Goal: Task Accomplishment & Management: Manage account settings

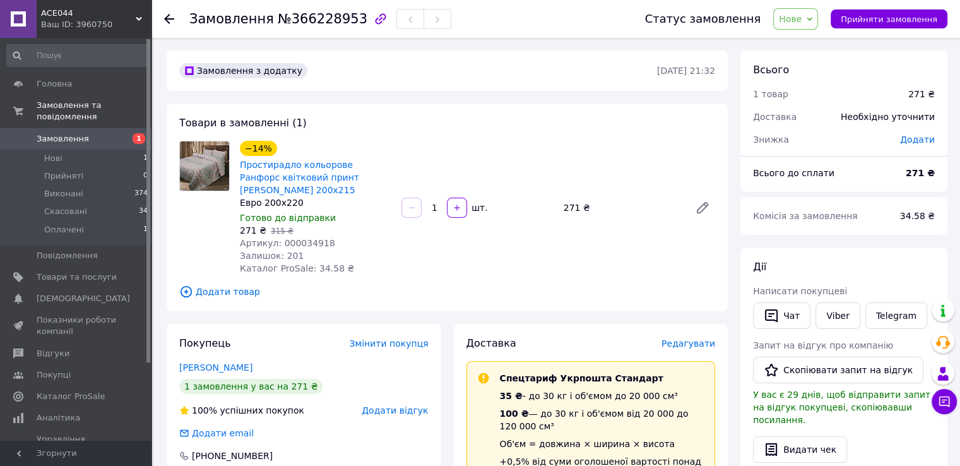
click at [302, 238] on span "Артикул: 000034918" at bounding box center [287, 243] width 95 height 10
copy span "000034918"
drag, startPoint x: 242, startPoint y: 358, endPoint x: 175, endPoint y: 358, distance: 66.9
click at [175, 358] on div "Покупець Змінити покупця Яцина Валерія 1 замовлення у вас на 271 ₴ 100% успішни…" at bounding box center [304, 412] width 274 height 176
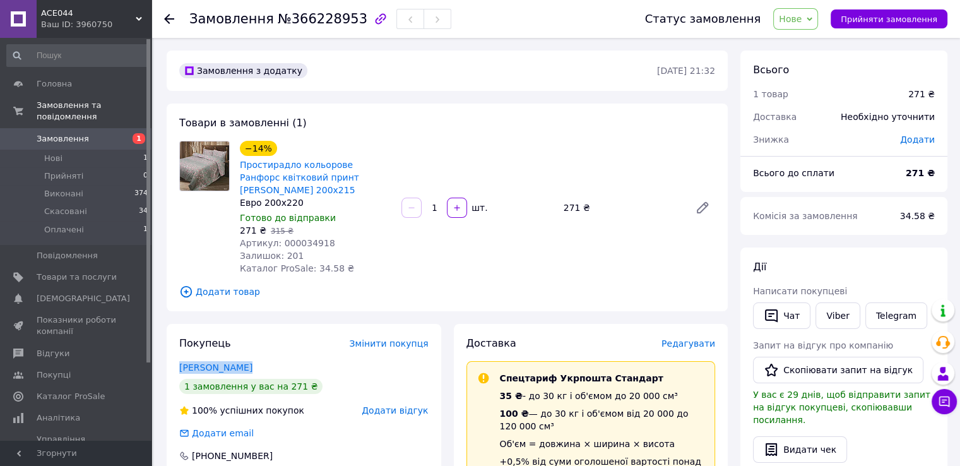
copy link "Яцина Валерія"
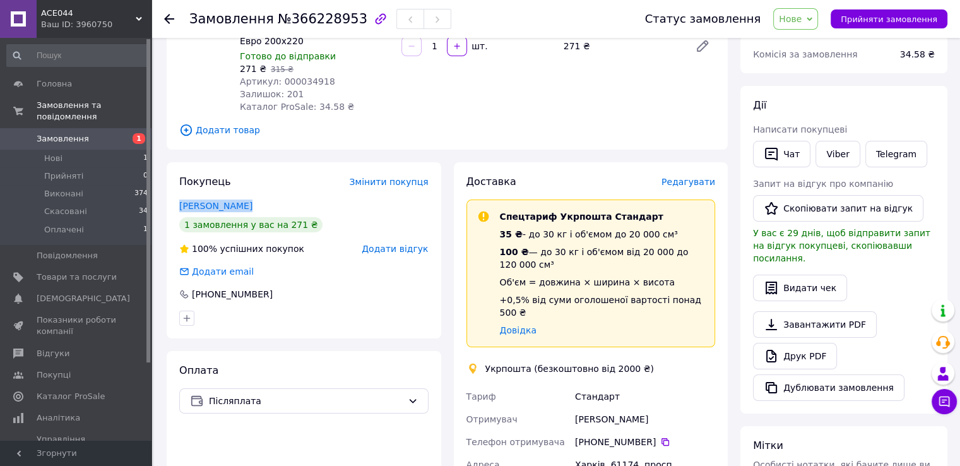
scroll to position [252, 0]
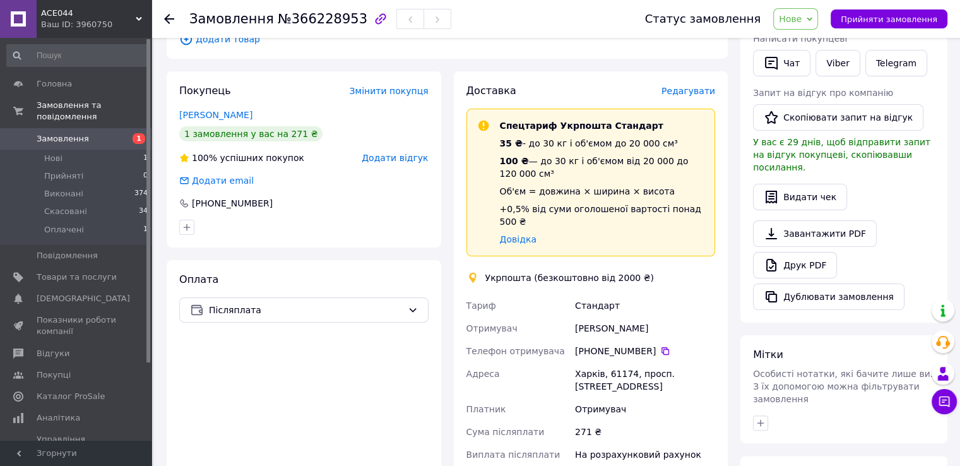
drag, startPoint x: 656, startPoint y: 326, endPoint x: 409, endPoint y: 403, distance: 259.1
click at [660, 346] on icon at bounding box center [665, 351] width 10 height 10
click at [586, 362] on div "Харків, 61174, просп. Перемоги, 75А" at bounding box center [644, 379] width 145 height 35
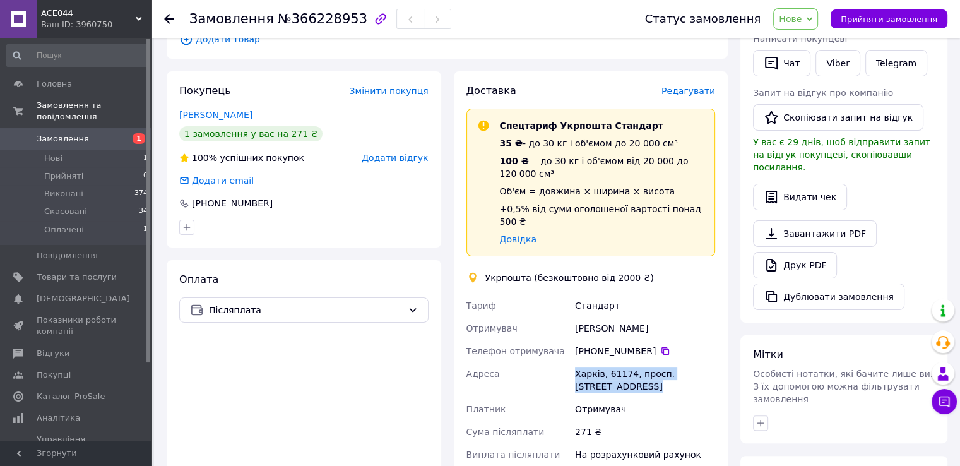
copy div "Харків, 61174, просп. Перемоги, 75А"
drag, startPoint x: 343, startPoint y: 18, endPoint x: 260, endPoint y: 20, distance: 83.3
click at [260, 20] on h1 "Замовлення №366228953" at bounding box center [278, 18] width 178 height 15
copy span "№366228953"
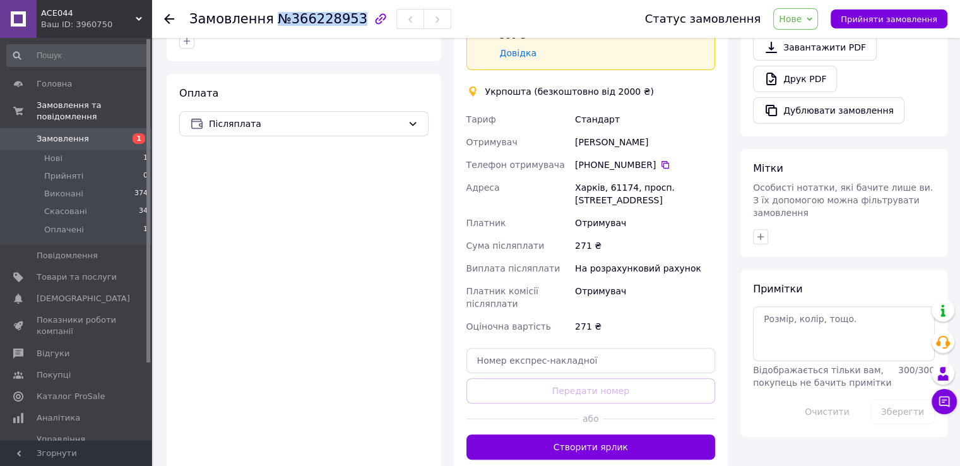
scroll to position [520, 0]
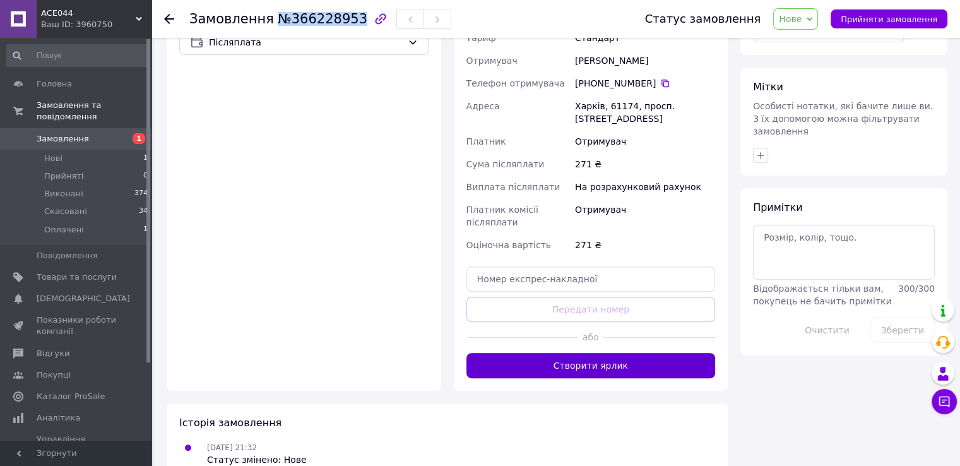
click at [565, 353] on button "Створити ярлик" at bounding box center [590, 365] width 249 height 25
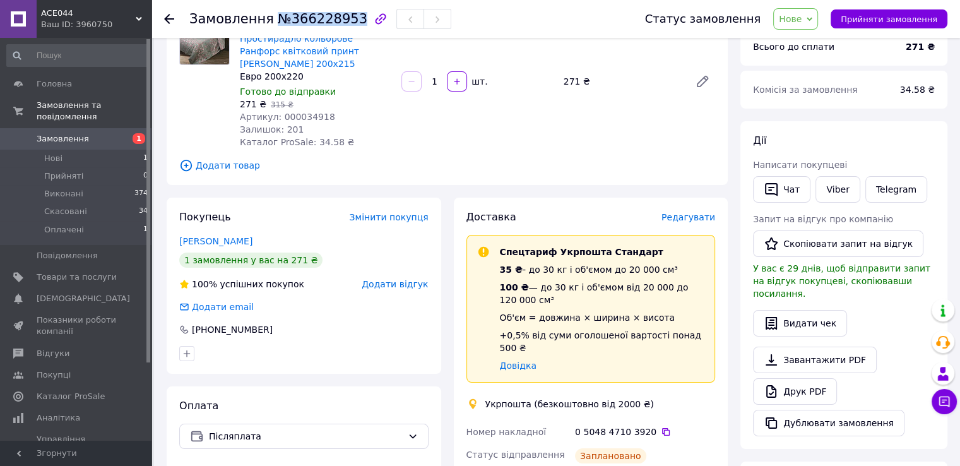
scroll to position [0, 0]
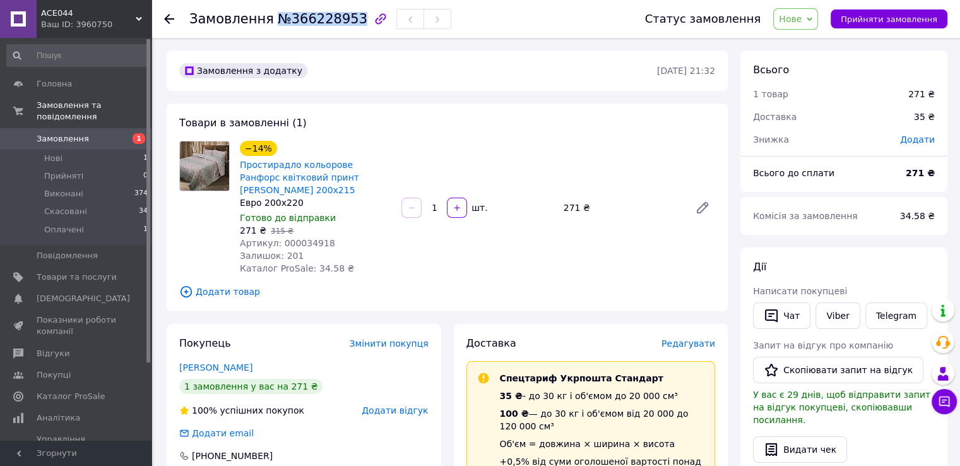
click at [309, 238] on span "Артикул: 000034918" at bounding box center [287, 243] width 95 height 10
copy span "000034918"
click at [792, 13] on span "Нове" at bounding box center [795, 18] width 45 height 21
click at [820, 58] on li "Виконано" at bounding box center [803, 63] width 58 height 19
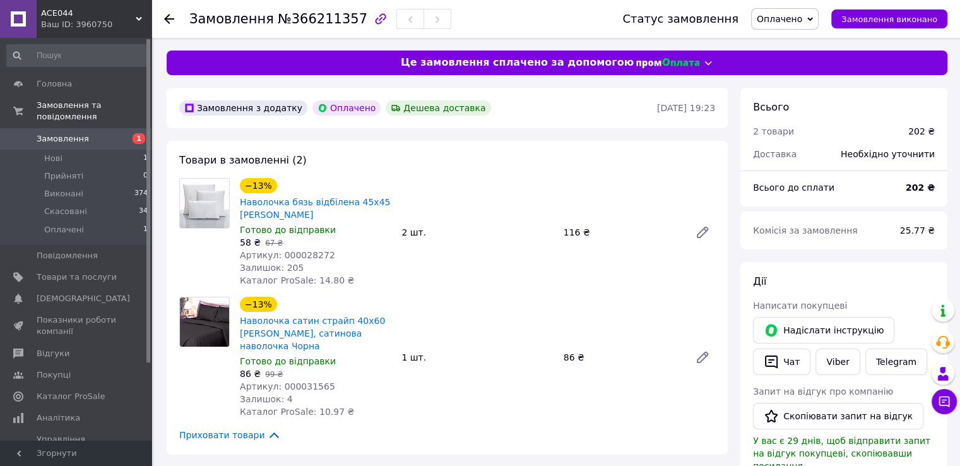
click at [304, 250] on span "Артикул: 000028272" at bounding box center [287, 255] width 95 height 10
copy span "000028272"
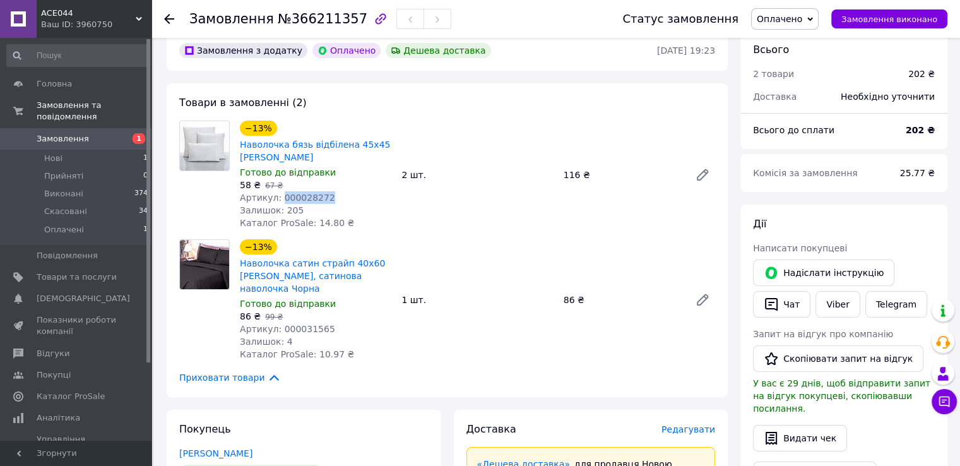
scroll to position [126, 0]
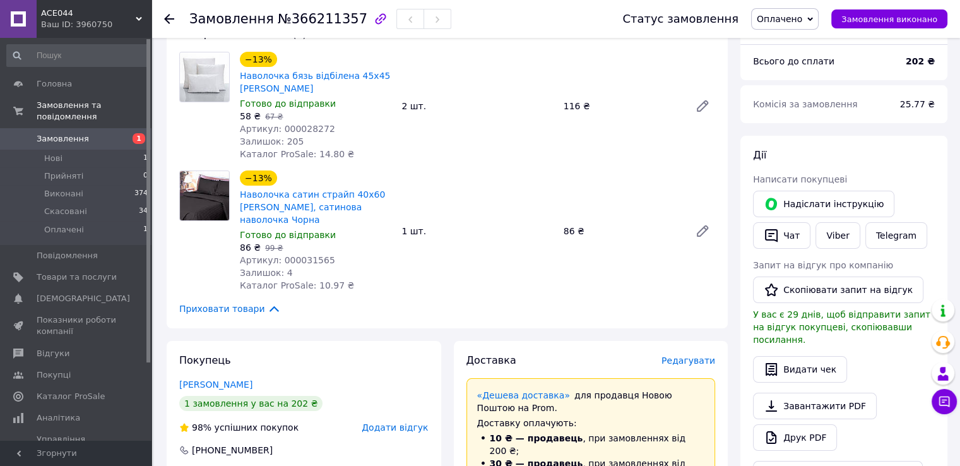
click at [288, 255] on span "Артикул: 000031565" at bounding box center [287, 260] width 95 height 10
copy span "000031565"
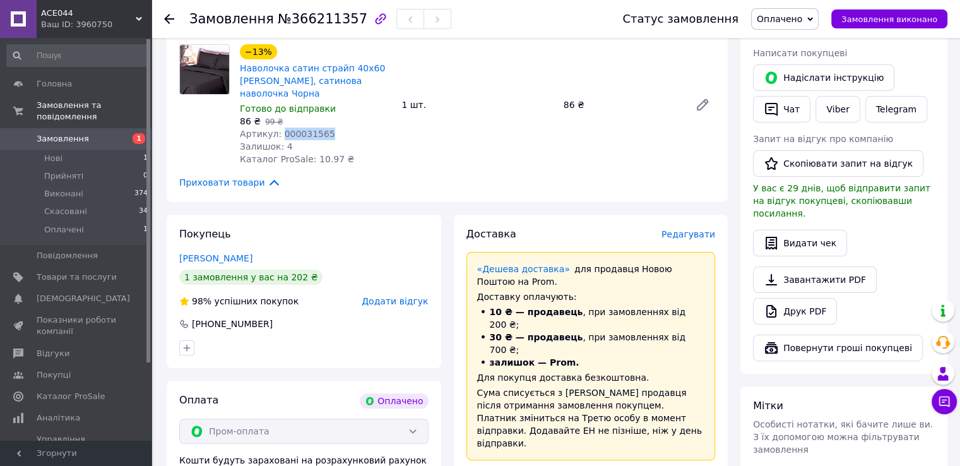
drag, startPoint x: 213, startPoint y: 245, endPoint x: 178, endPoint y: 246, distance: 35.4
click at [178, 246] on div "Покупець [PERSON_NAME] 1 замовлення у вас на 202 ₴ 98% успішних покупок Додати …" at bounding box center [304, 291] width 274 height 153
copy link "[PERSON_NAME]"
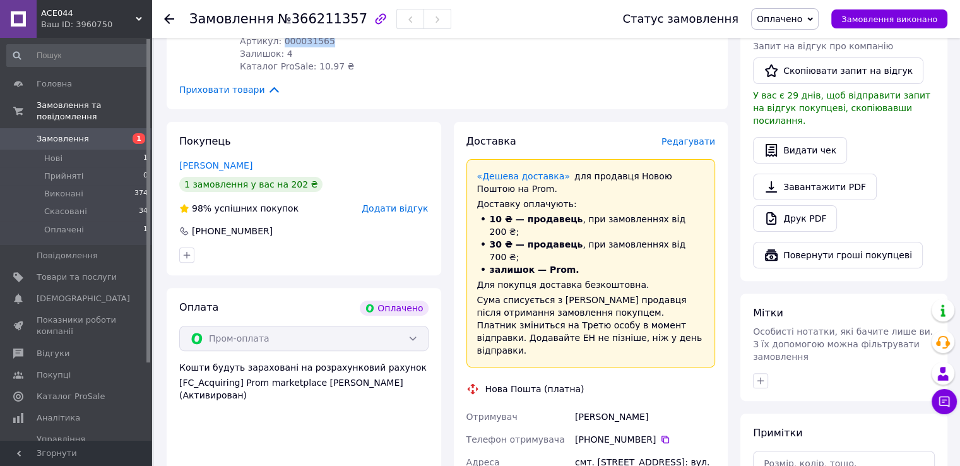
scroll to position [442, 0]
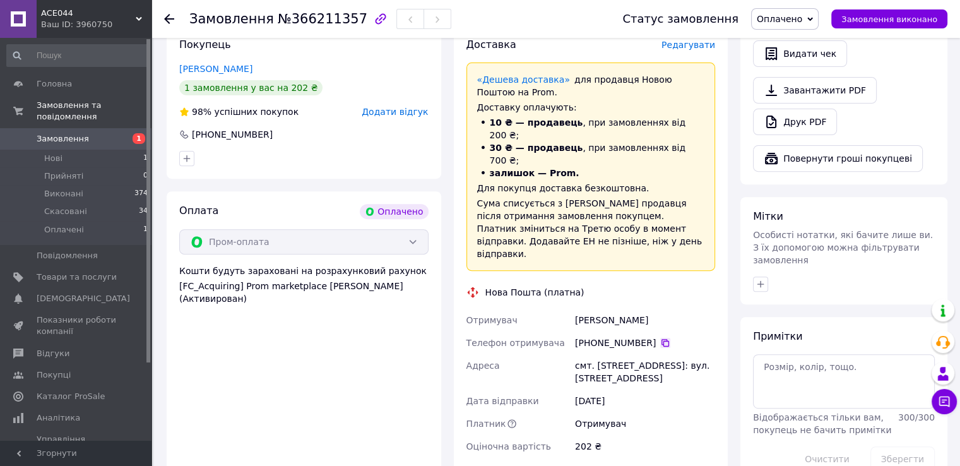
click at [660, 338] on icon at bounding box center [665, 343] width 10 height 10
click at [606, 354] on div "смт. [STREET_ADDRESS]: вул. [STREET_ADDRESS]" at bounding box center [644, 371] width 145 height 35
copy div "смт. [STREET_ADDRESS]: вул. [STREET_ADDRESS]"
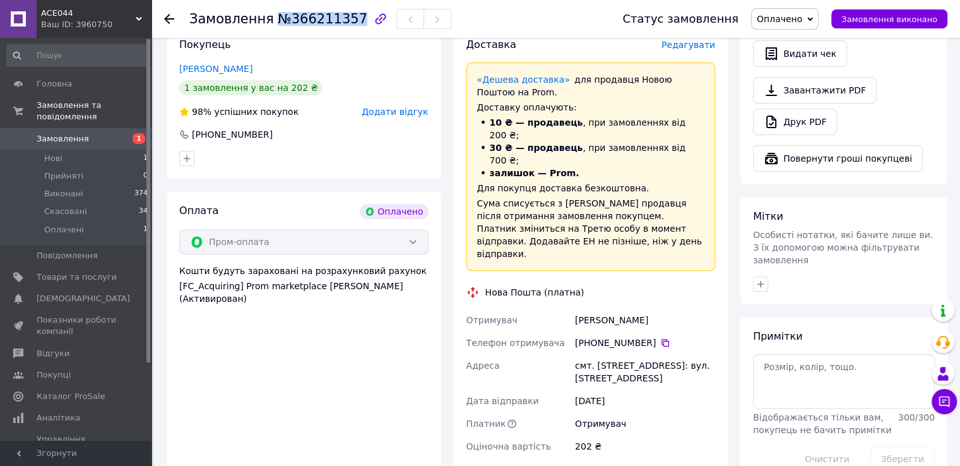
drag, startPoint x: 343, startPoint y: 23, endPoint x: 269, endPoint y: 21, distance: 74.5
click at [278, 21] on span "№366211357" at bounding box center [323, 18] width 90 height 15
copy span "№366211357"
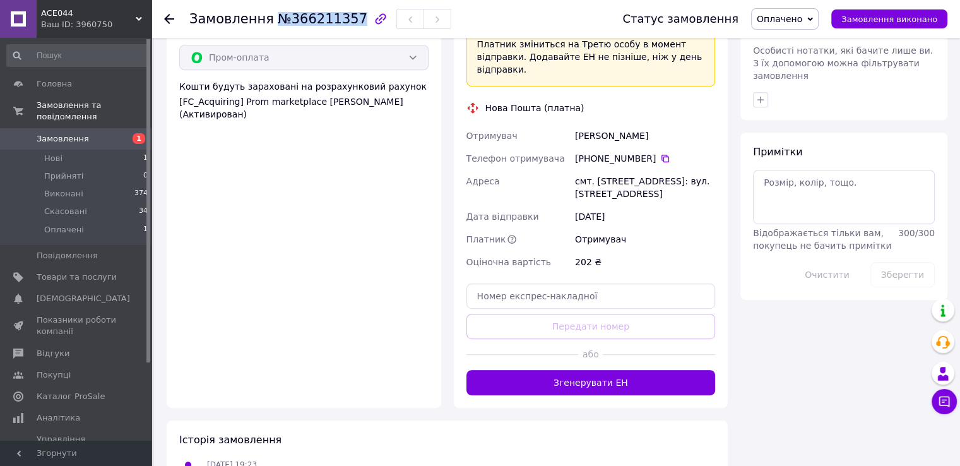
scroll to position [679, 0]
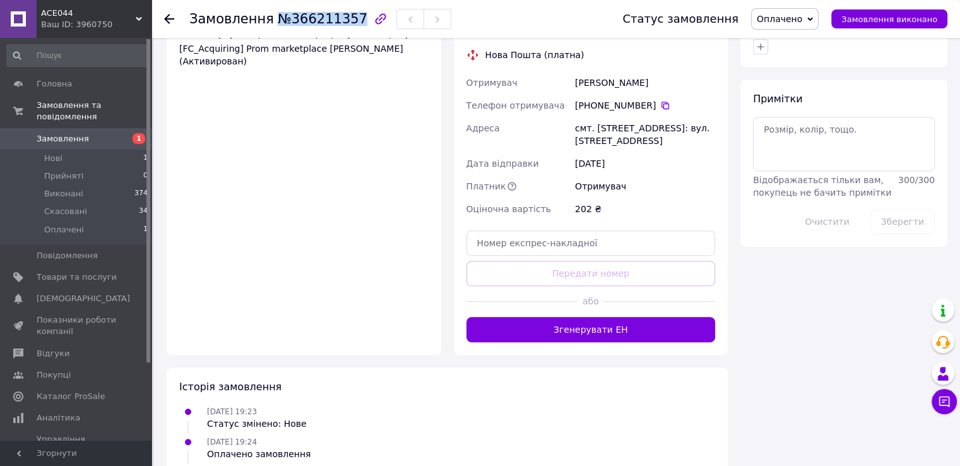
drag, startPoint x: 599, startPoint y: 279, endPoint x: 225, endPoint y: 421, distance: 400.2
click at [598, 317] on button "Згенерувати ЕН" at bounding box center [590, 329] width 249 height 25
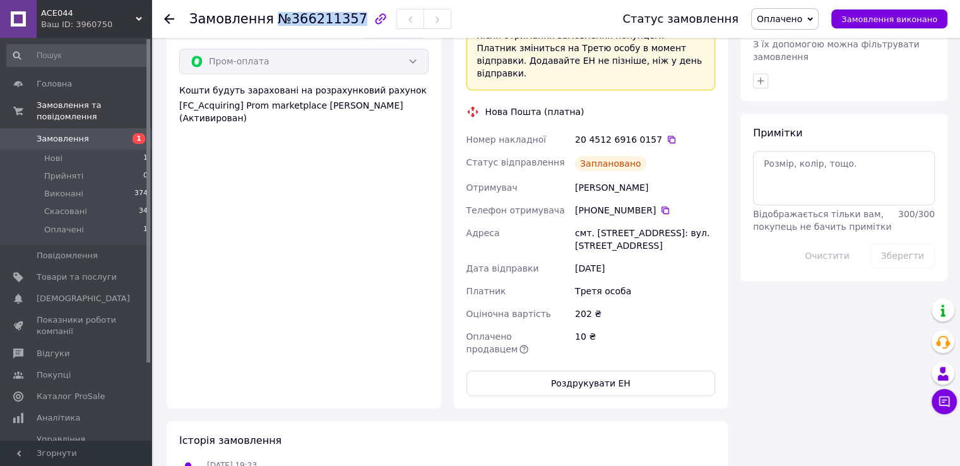
scroll to position [553, 0]
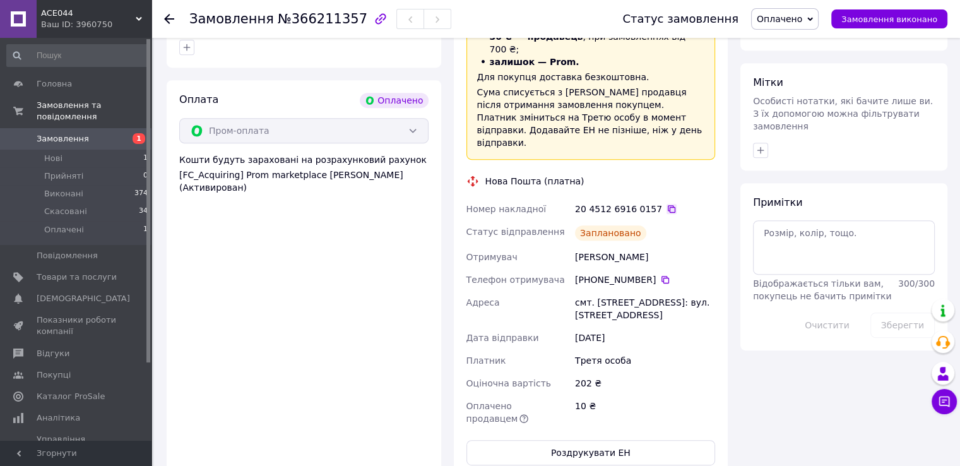
click at [666, 204] on icon at bounding box center [671, 209] width 10 height 10
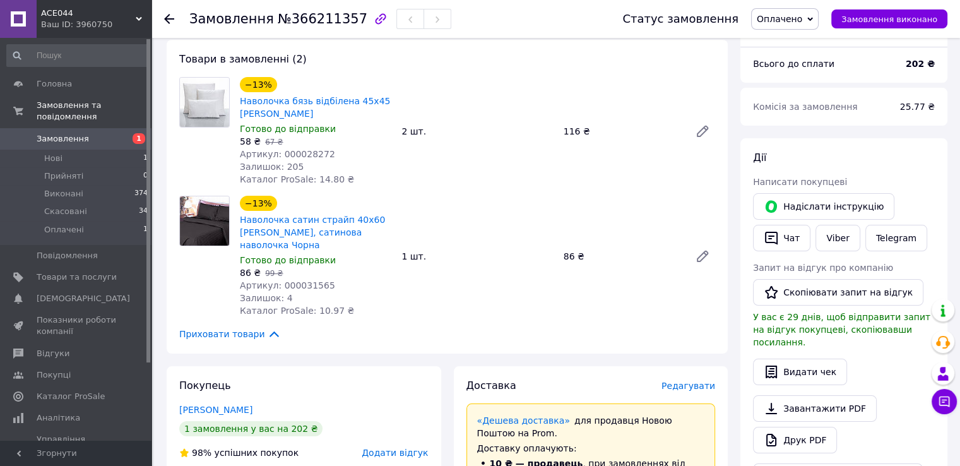
scroll to position [48, 0]
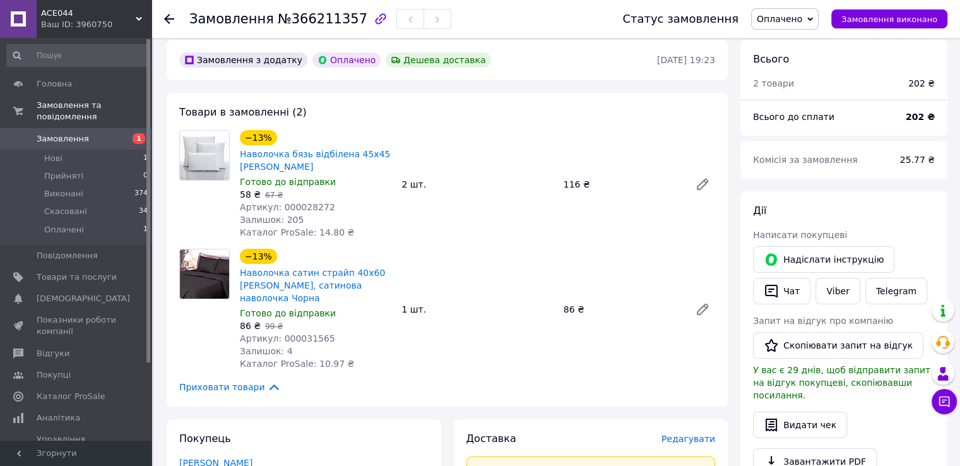
click at [303, 211] on span "Артикул: 000028272" at bounding box center [287, 207] width 95 height 10
copy span "000028272"
click at [285, 345] on div "Залишок: 4" at bounding box center [315, 351] width 151 height 13
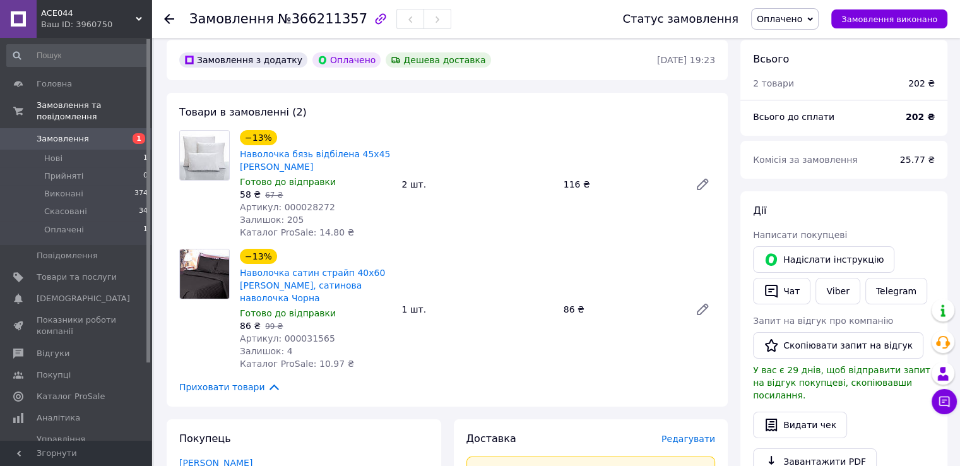
copy span "Залишок: 4"
click at [300, 333] on span "Артикул: 000031565" at bounding box center [287, 338] width 95 height 10
copy span "000031565"
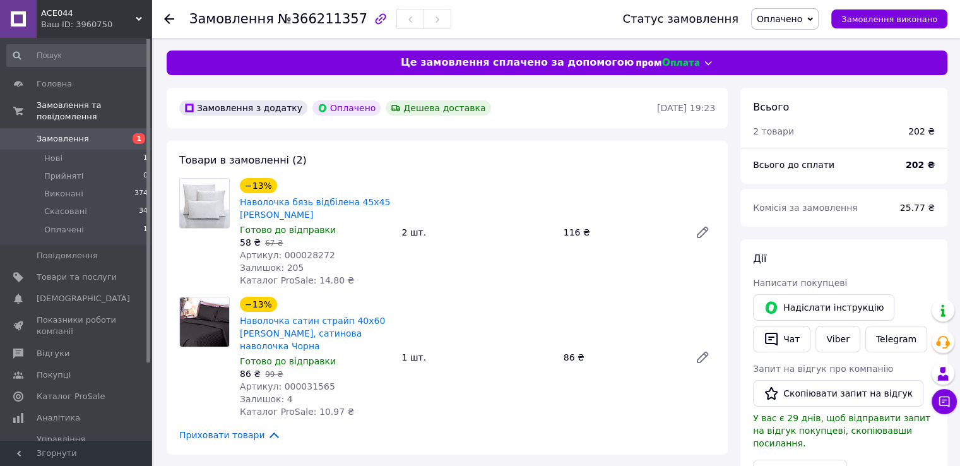
click at [569, 232] on div "116 ₴" at bounding box center [621, 232] width 126 height 18
copy div "116"
click at [810, 9] on span "Оплачено" at bounding box center [785, 18] width 68 height 21
click at [803, 66] on li "Виконано" at bounding box center [785, 63] width 66 height 19
